Goal: Task Accomplishment & Management: Manage account settings

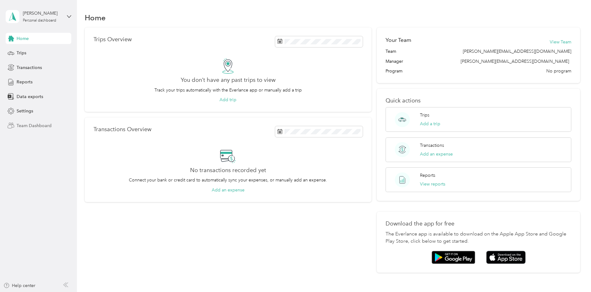
click at [38, 128] on span "Team Dashboard" at bounding box center [34, 125] width 35 height 7
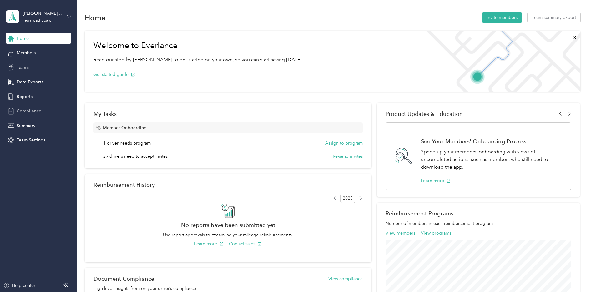
click at [38, 114] on span "Compliance" at bounding box center [29, 111] width 25 height 7
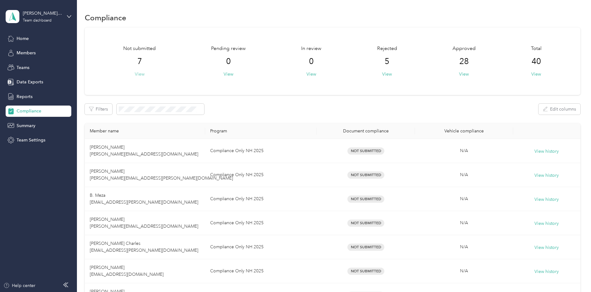
click at [142, 72] on button "View" at bounding box center [140, 74] width 10 height 7
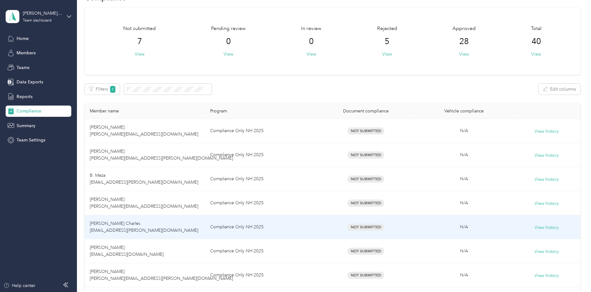
scroll to position [31, 0]
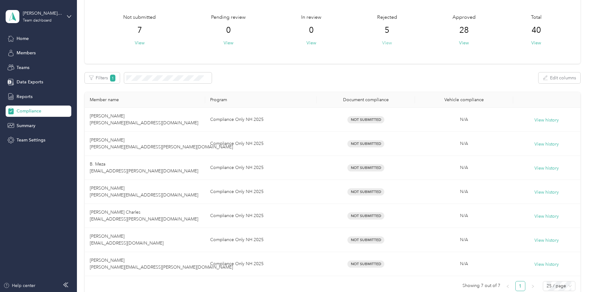
click at [382, 43] on button "View" at bounding box center [387, 43] width 10 height 7
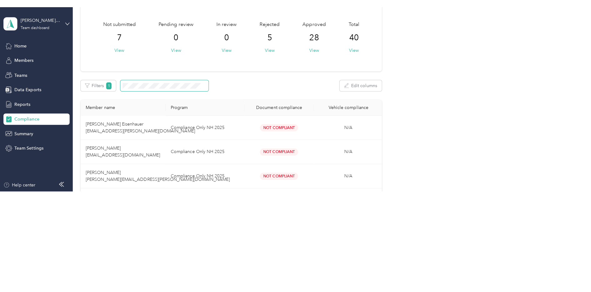
scroll to position [31, 0]
